Goal: Task Accomplishment & Management: Manage account settings

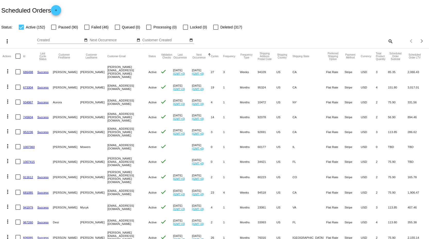
click at [387, 40] on mat-icon "search" at bounding box center [390, 41] width 6 height 8
paste input "[EMAIL_ADDRESS][DOMAIN_NAME]"
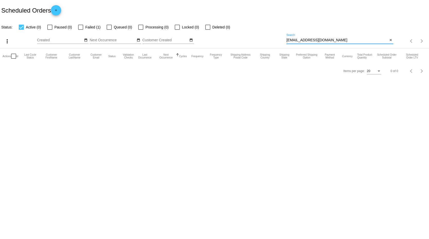
type input "[EMAIL_ADDRESS][DOMAIN_NAME]"
click at [50, 26] on div at bounding box center [49, 27] width 5 height 5
click at [50, 30] on input "Paused (0)" at bounding box center [50, 30] width 0 height 0
checkbox input "true"
click at [82, 26] on div at bounding box center [80, 27] width 5 height 5
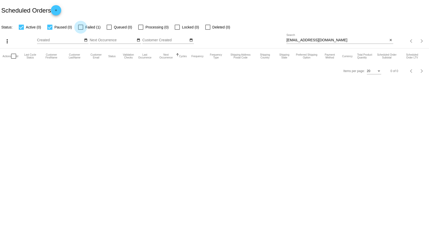
click at [81, 30] on input "Failed (1)" at bounding box center [80, 30] width 0 height 0
checkbox input "true"
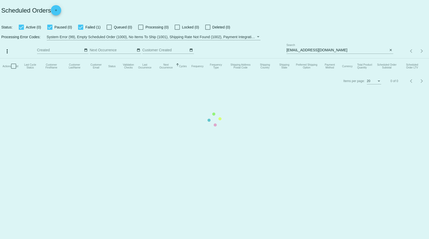
click at [137, 59] on mat-table "Actions Id Last Cycle Status Customer FirstName Customer LastName Customer Emai…" at bounding box center [214, 66] width 429 height 15
click at [142, 59] on mat-table "Actions Id Last Cycle Status Customer FirstName Customer LastName Customer Emai…" at bounding box center [214, 66] width 429 height 15
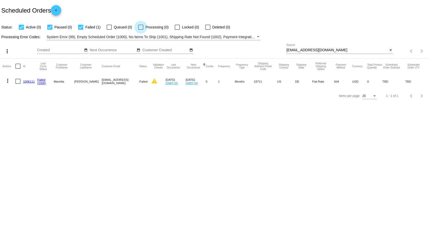
click at [141, 27] on div at bounding box center [140, 27] width 5 height 5
click at [141, 30] on input "Processing (0)" at bounding box center [140, 30] width 0 height 0
checkbox input "true"
click at [208, 25] on div at bounding box center [207, 27] width 5 height 5
click at [208, 30] on input "Deleted (0)" at bounding box center [208, 30] width 0 height 0
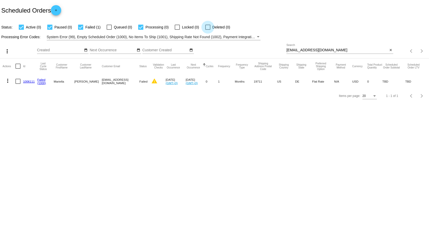
checkbox input "true"
click at [30, 82] on link "1006111" at bounding box center [29, 81] width 12 height 3
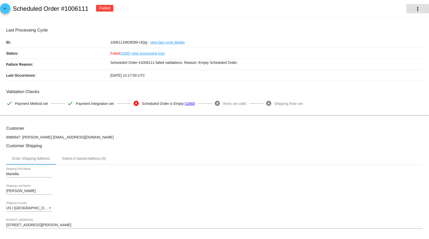
click at [415, 8] on mat-icon "more_vert" at bounding box center [418, 9] width 6 height 6
click at [7, 8] on div at bounding box center [214, 119] width 429 height 239
click at [5, 9] on mat-icon "arrow_back" at bounding box center [5, 10] width 6 height 6
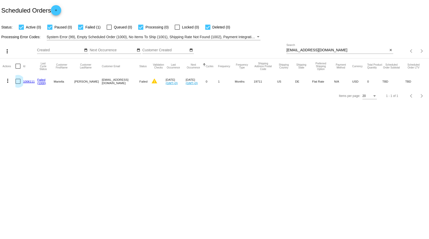
click at [16, 81] on div at bounding box center [17, 81] width 5 height 5
click at [18, 84] on input "checkbox" at bounding box center [18, 84] width 0 height 0
checkbox input "true"
click at [8, 81] on mat-icon "more_vert" at bounding box center [8, 81] width 6 height 6
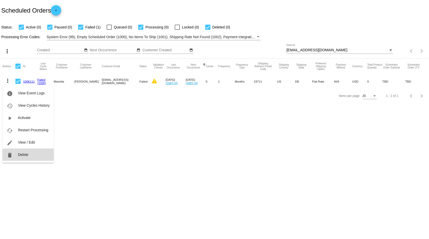
click at [21, 154] on span "Delete" at bounding box center [23, 155] width 10 height 4
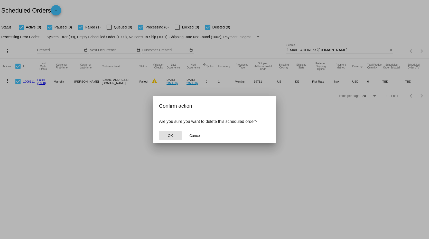
click at [174, 137] on button "OK" at bounding box center [170, 135] width 23 height 9
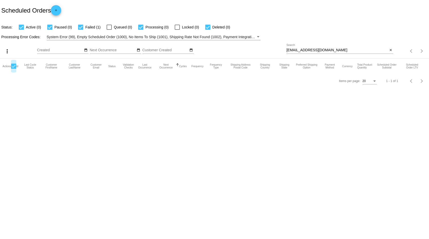
click at [14, 68] on div at bounding box center [13, 66] width 5 height 5
click at [14, 69] on input "checkbox" at bounding box center [13, 69] width 0 height 0
click at [14, 68] on div at bounding box center [13, 66] width 5 height 5
click at [14, 69] on input "checkbox" at bounding box center [13, 69] width 0 height 0
click at [14, 65] on div at bounding box center [13, 66] width 5 height 5
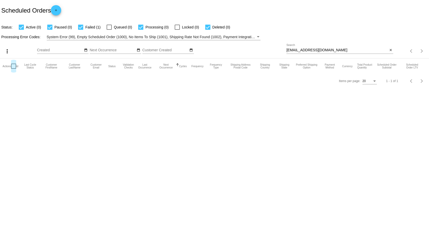
click at [14, 69] on input "checkbox" at bounding box center [13, 69] width 0 height 0
checkbox input "false"
click at [362, 51] on input "[EMAIL_ADDRESS][DOMAIN_NAME]" at bounding box center [336, 50] width 101 height 4
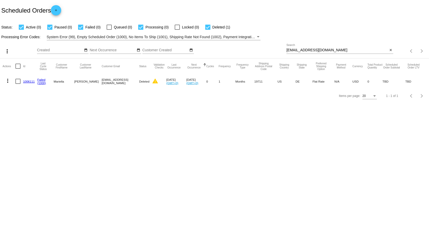
click at [42, 81] on mat-cell "Failed (1000)" at bounding box center [45, 81] width 16 height 15
click at [25, 81] on link "1006111" at bounding box center [29, 81] width 12 height 3
click at [17, 81] on div at bounding box center [17, 81] width 5 height 5
click at [18, 84] on input "checkbox" at bounding box center [18, 84] width 0 height 0
checkbox input "true"
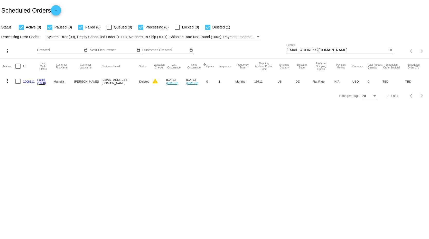
checkbox input "true"
click at [29, 82] on link "1006111" at bounding box center [29, 81] width 12 height 3
